Goal: Task Accomplishment & Management: Manage account settings

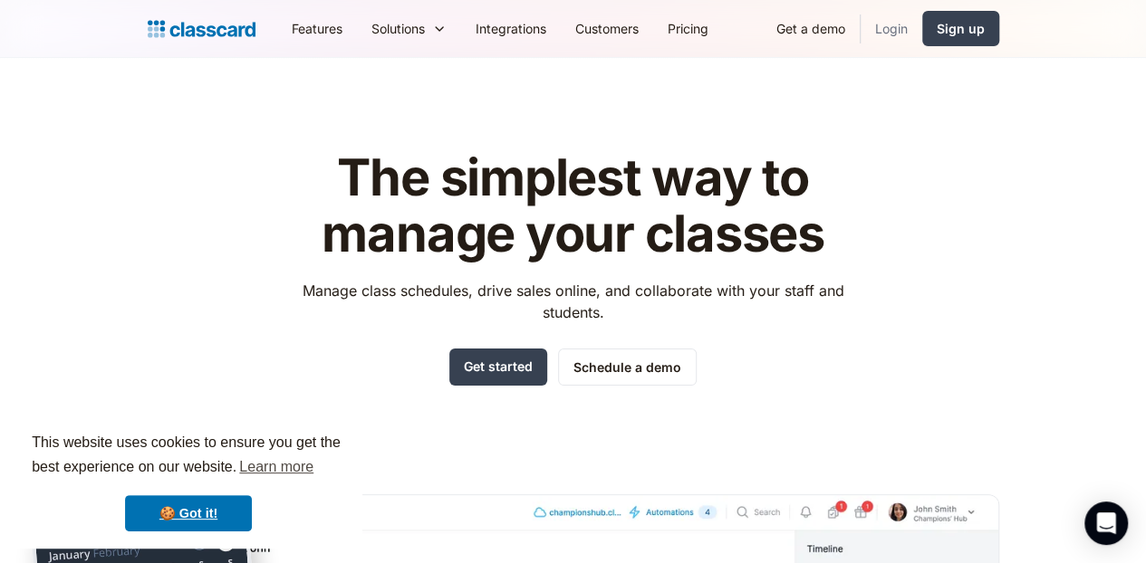
click at [922, 29] on link "Login" at bounding box center [892, 28] width 62 height 41
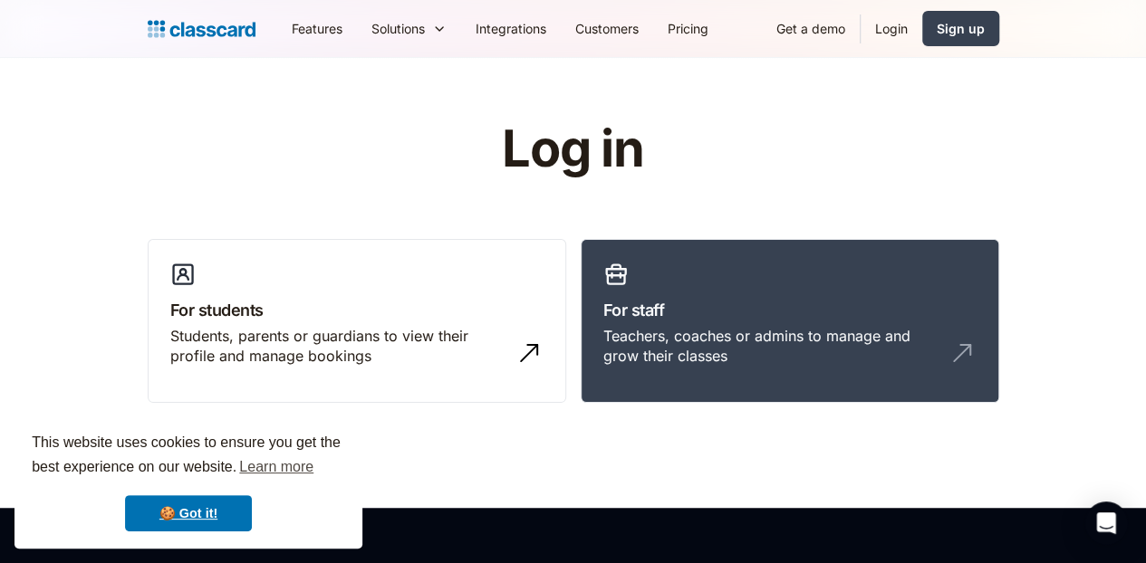
click at [922, 24] on link "Login" at bounding box center [892, 28] width 62 height 41
click at [922, 17] on link "Login" at bounding box center [892, 28] width 62 height 41
click at [688, 285] on link "For staff Teachers, coaches or admins to manage and grow their classes" at bounding box center [790, 321] width 419 height 165
